Goal: Task Accomplishment & Management: Complete application form

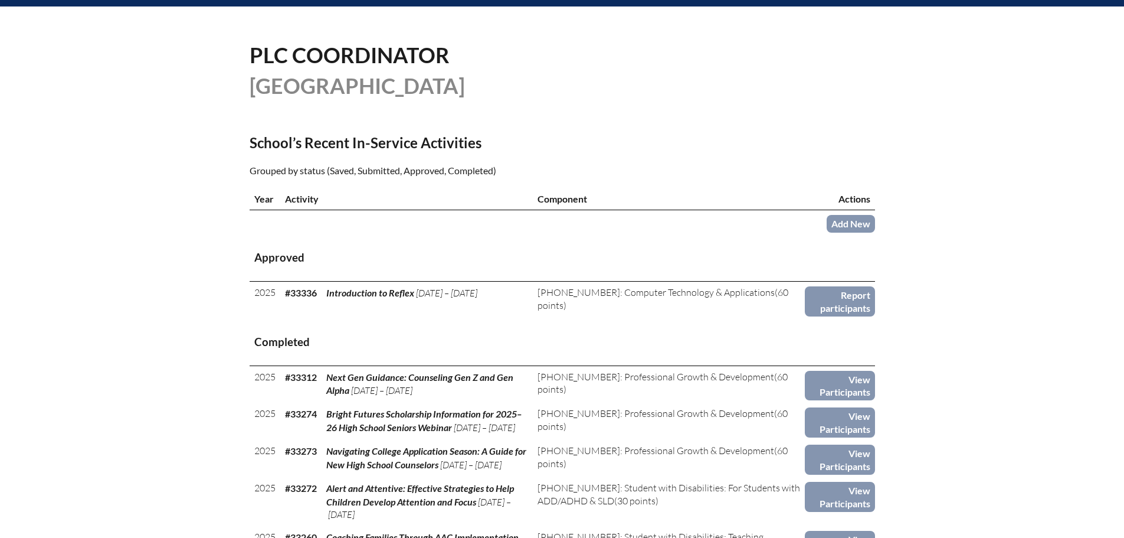
scroll to position [295, 0]
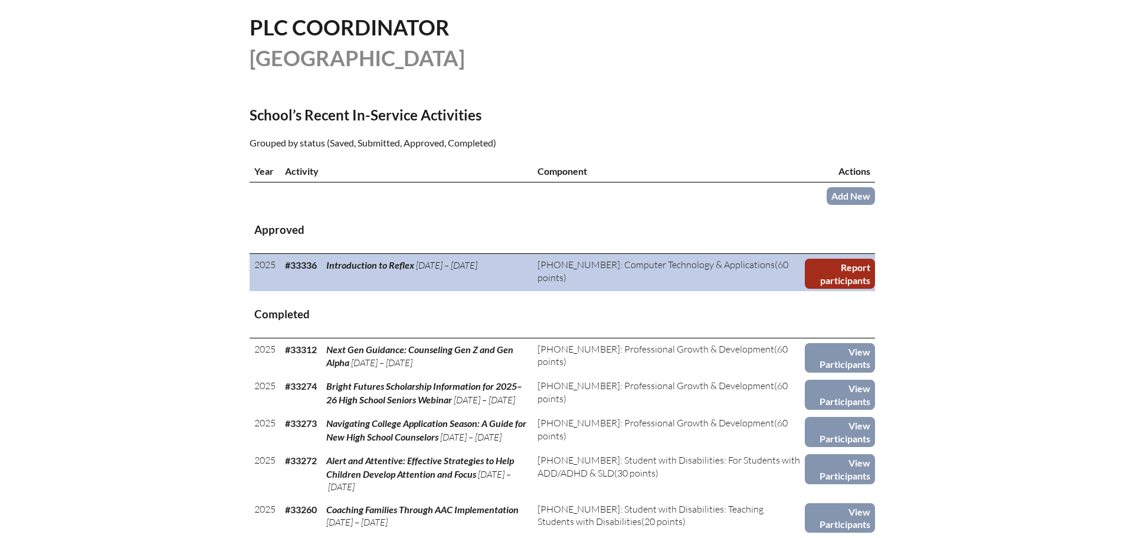
click at [842, 264] on link "Report participants" at bounding box center [840, 274] width 70 height 30
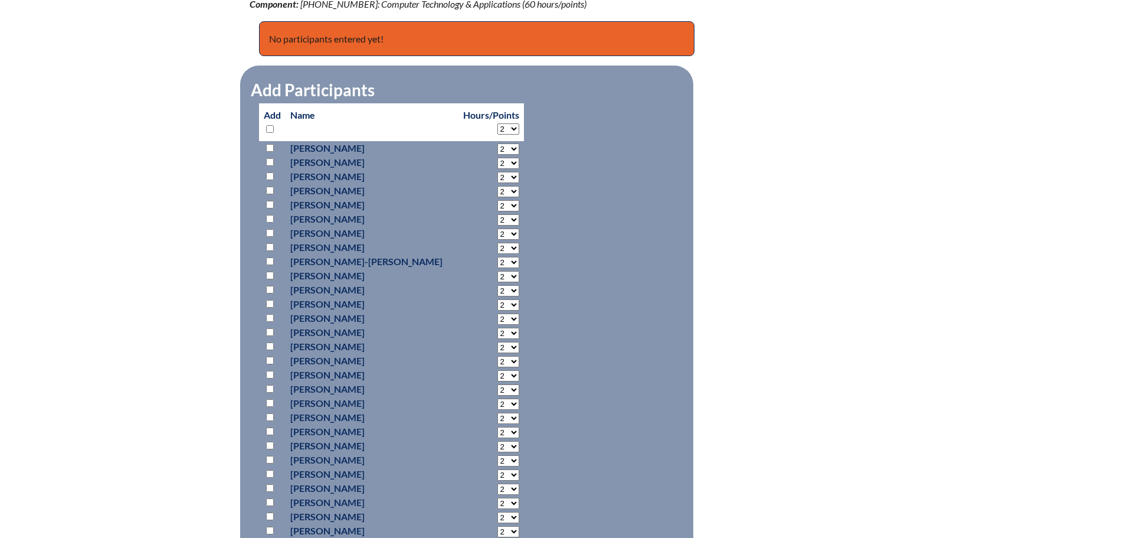
scroll to position [590, 0]
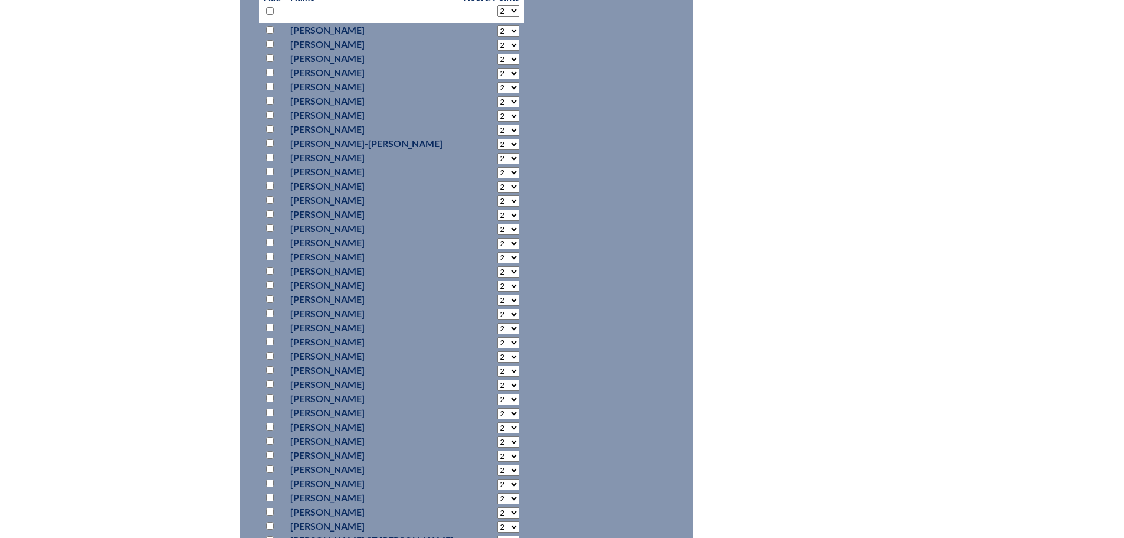
click at [267, 238] on input "checkbox" at bounding box center [270, 242] width 8 height 8
checkbox input "true"
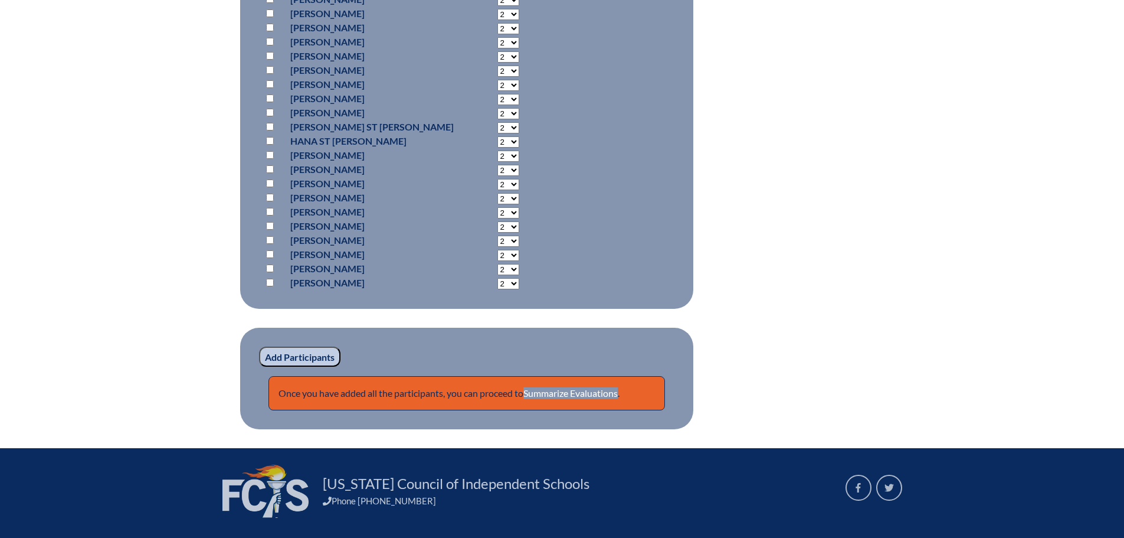
scroll to position [1083, 0]
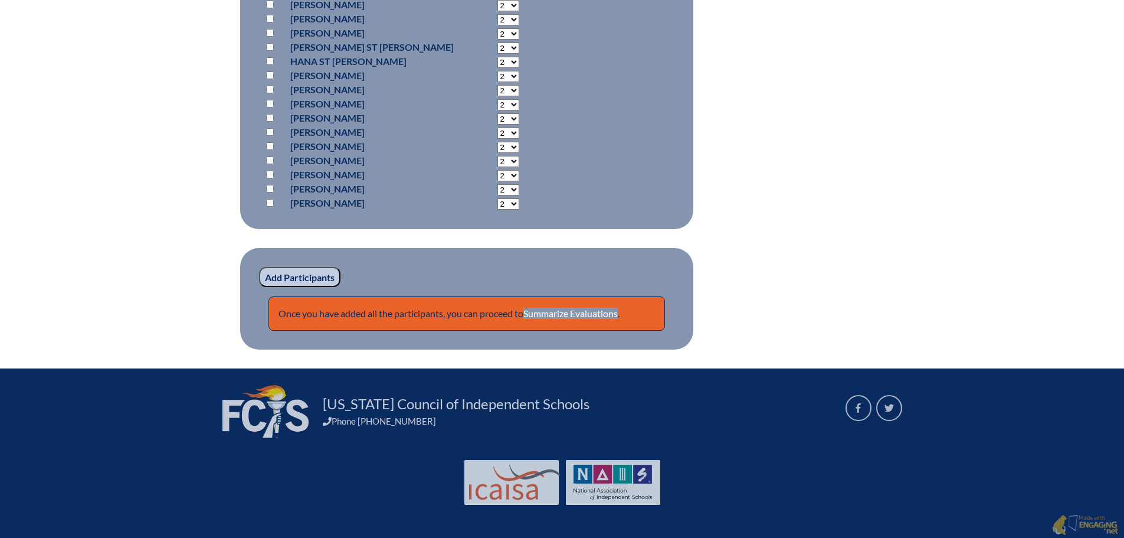
click at [284, 268] on input "Add Participants" at bounding box center [299, 277] width 81 height 20
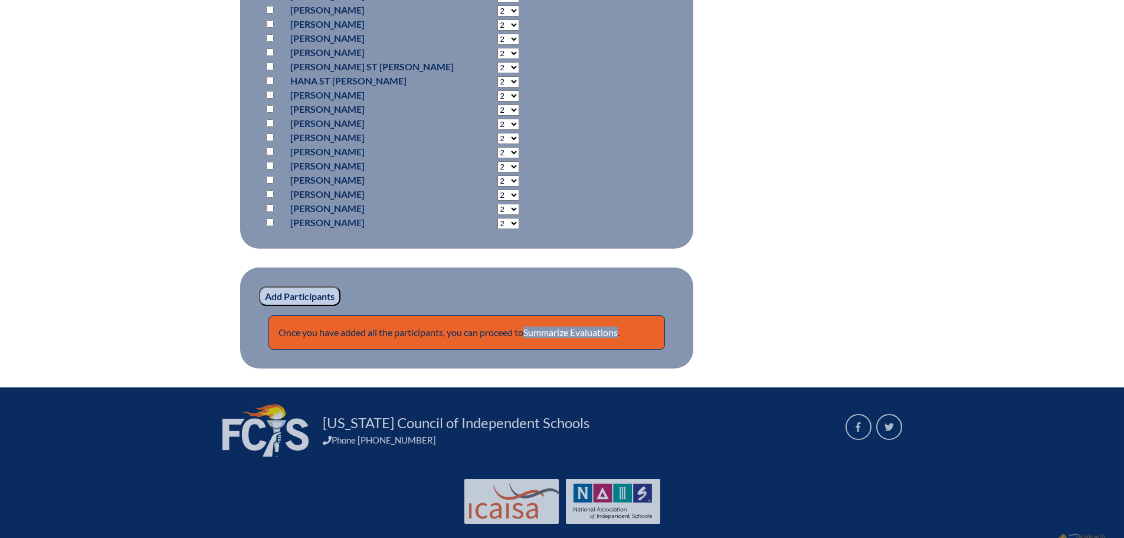
scroll to position [1133, 0]
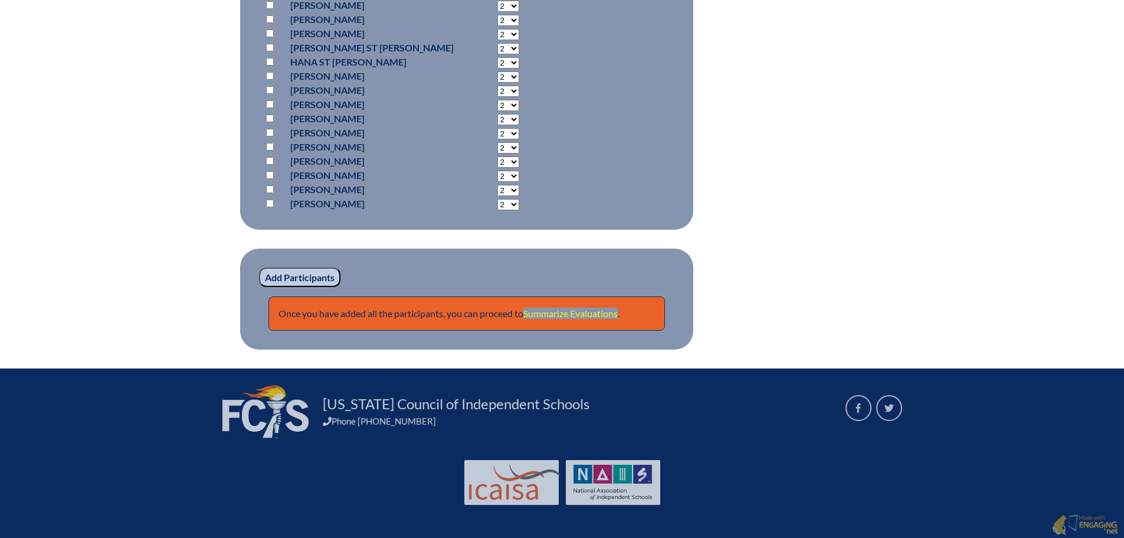
click at [580, 308] on link "Summarize Evaluations" at bounding box center [571, 313] width 94 height 11
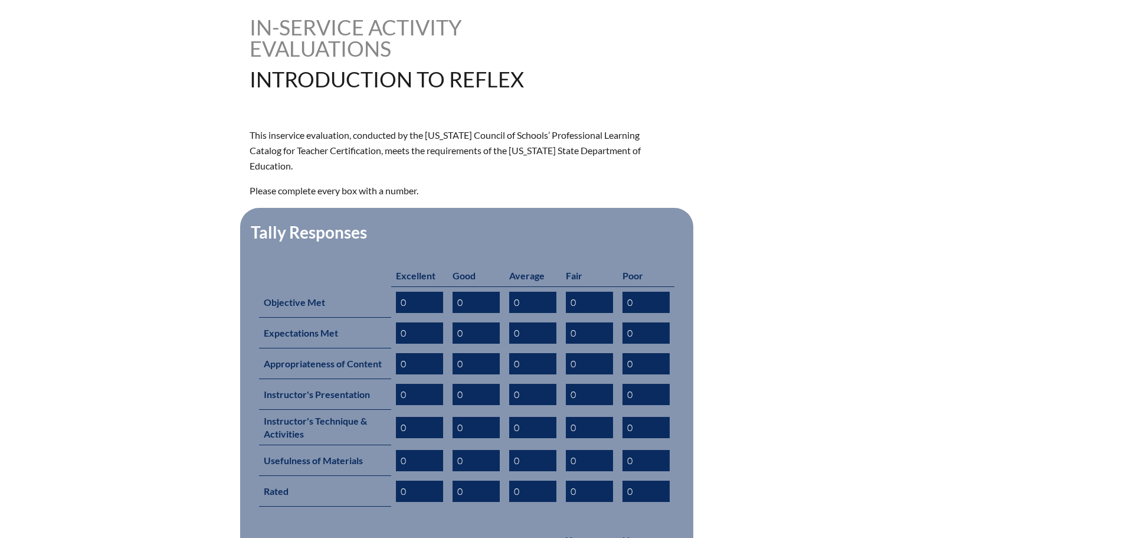
scroll to position [568, 0]
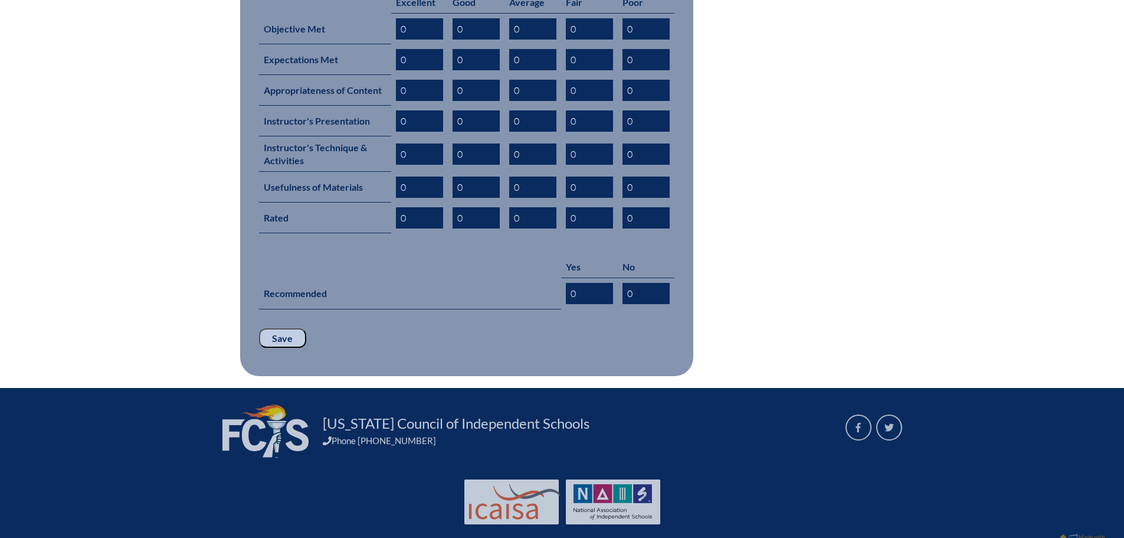
click at [284, 328] on input "Save" at bounding box center [282, 338] width 47 height 20
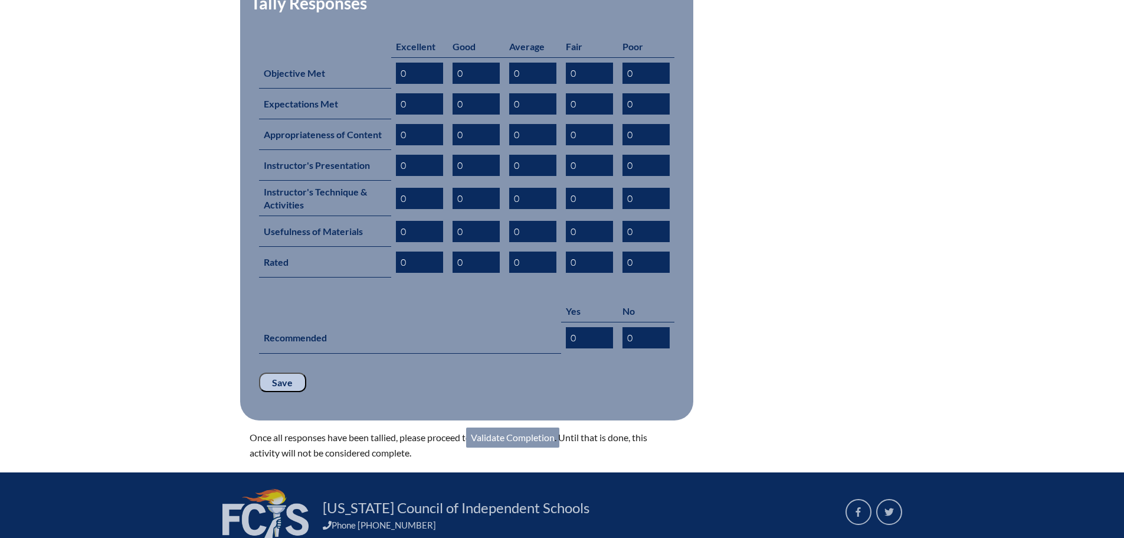
scroll to position [609, 0]
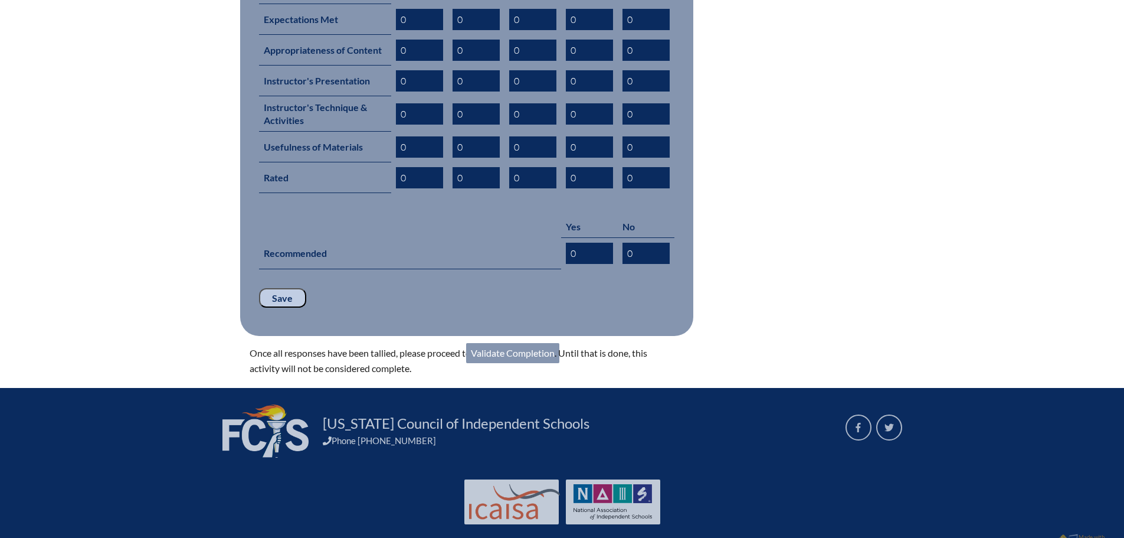
click at [554, 343] on link "Validate Completion" at bounding box center [512, 353] width 93 height 20
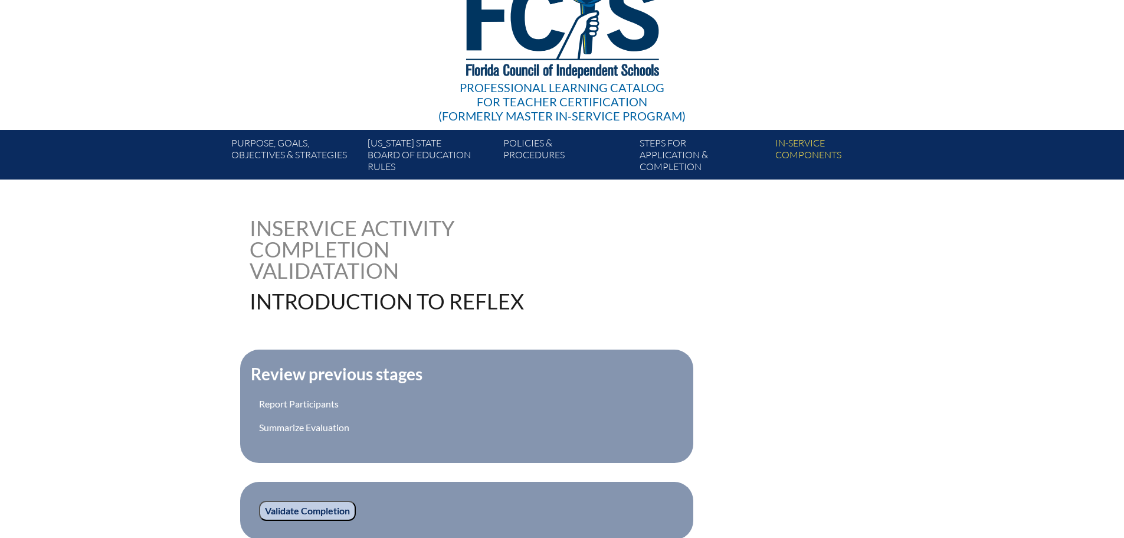
scroll to position [284, 0]
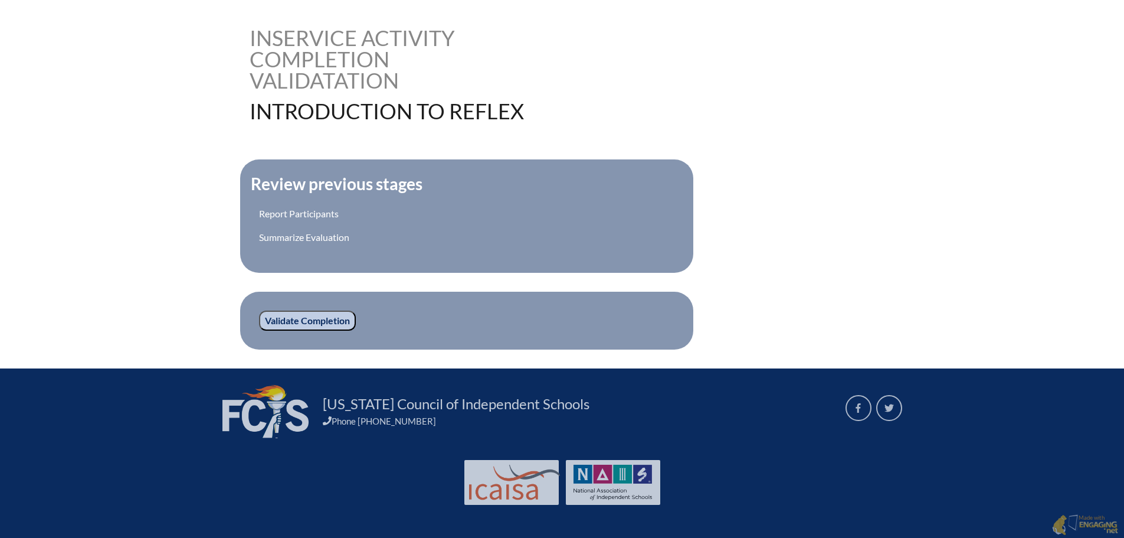
click at [335, 318] on input "Validate Completion" at bounding box center [307, 320] width 97 height 20
